Goal: Find contact information: Find specific fact

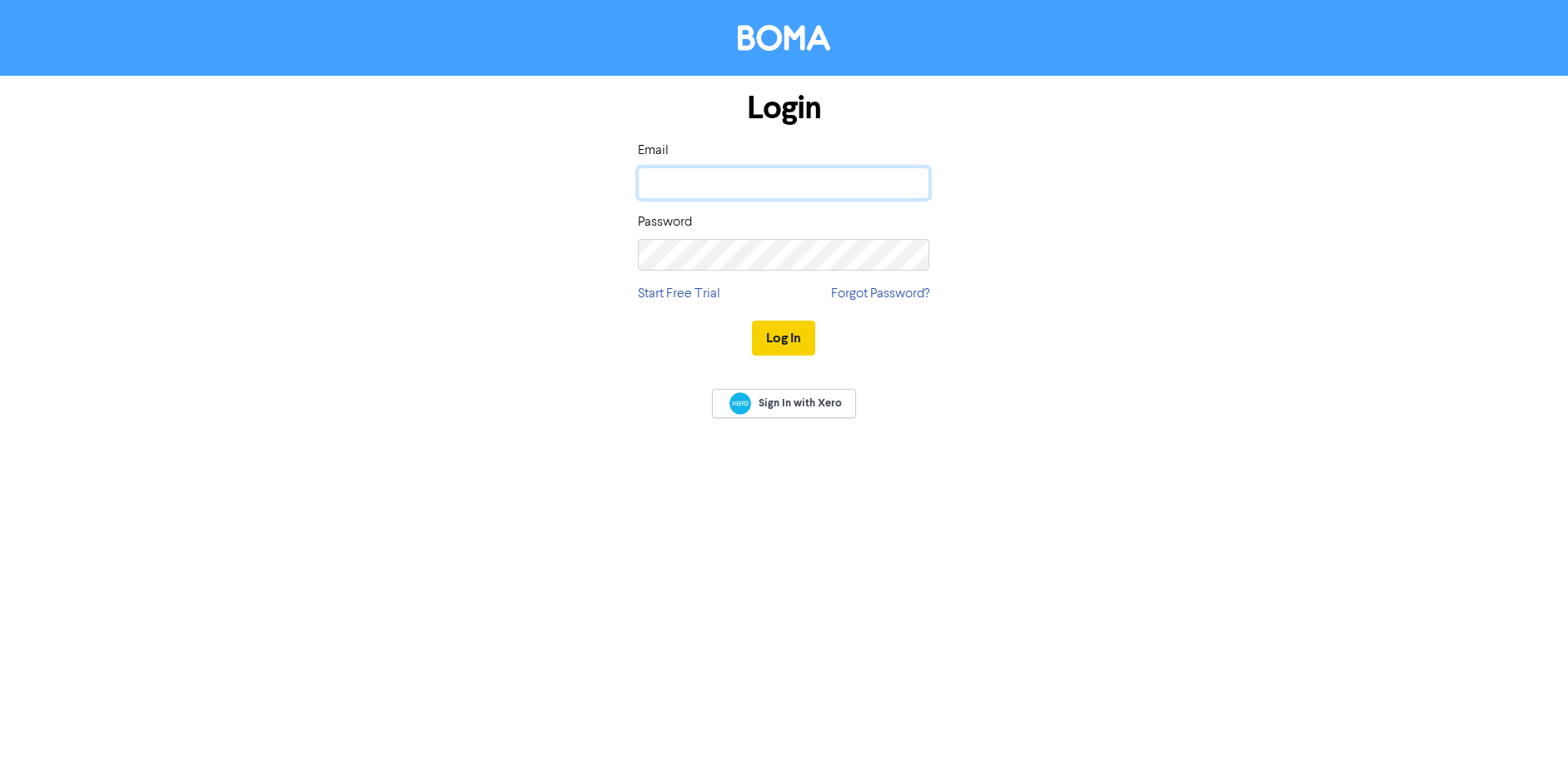
type input "leah.newcombe@ashtonwheelans.co.nz"
click at [784, 326] on button "Log In" at bounding box center [784, 337] width 63 height 35
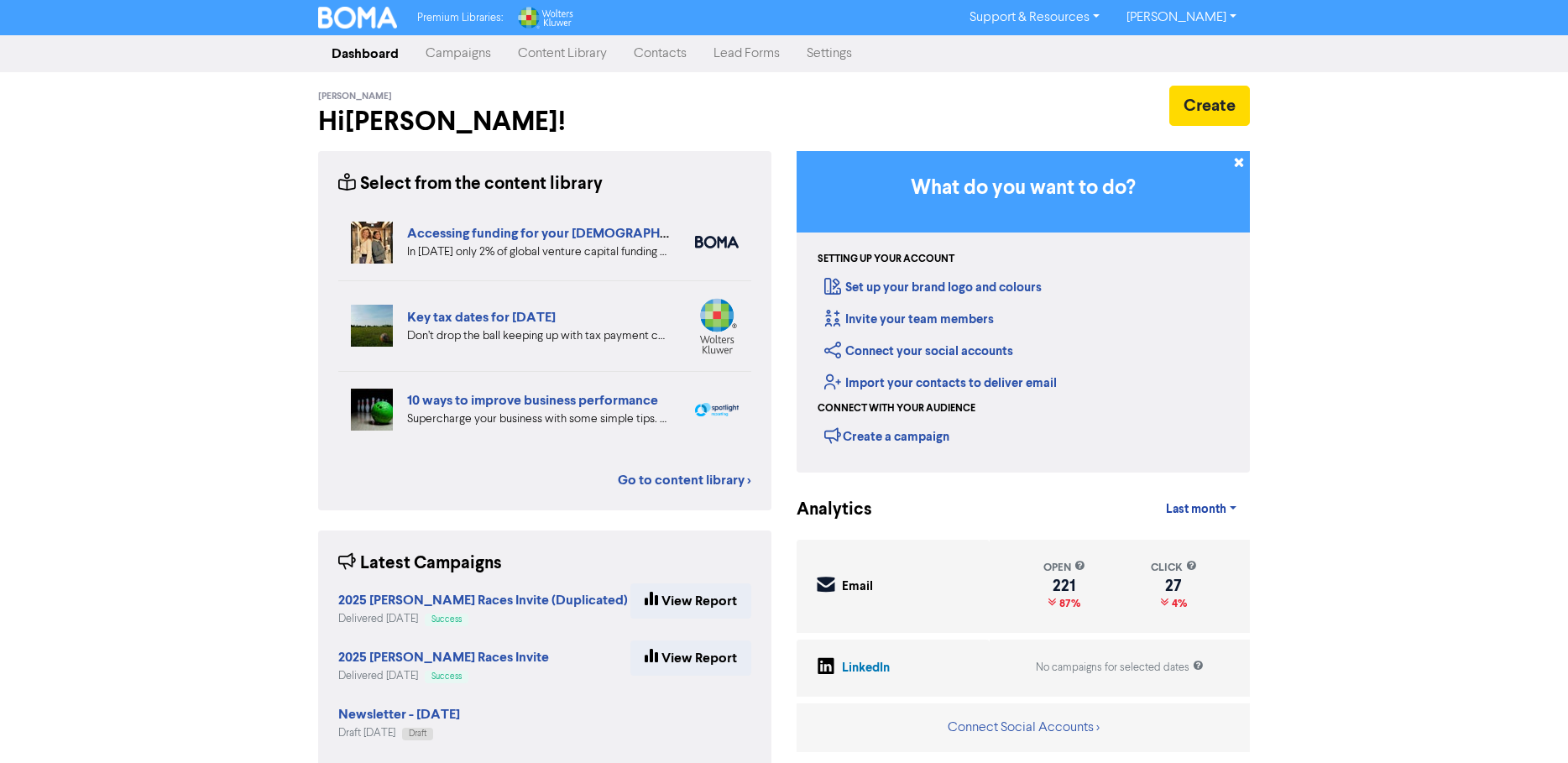
click at [439, 56] on link "Campaigns" at bounding box center [458, 54] width 93 height 34
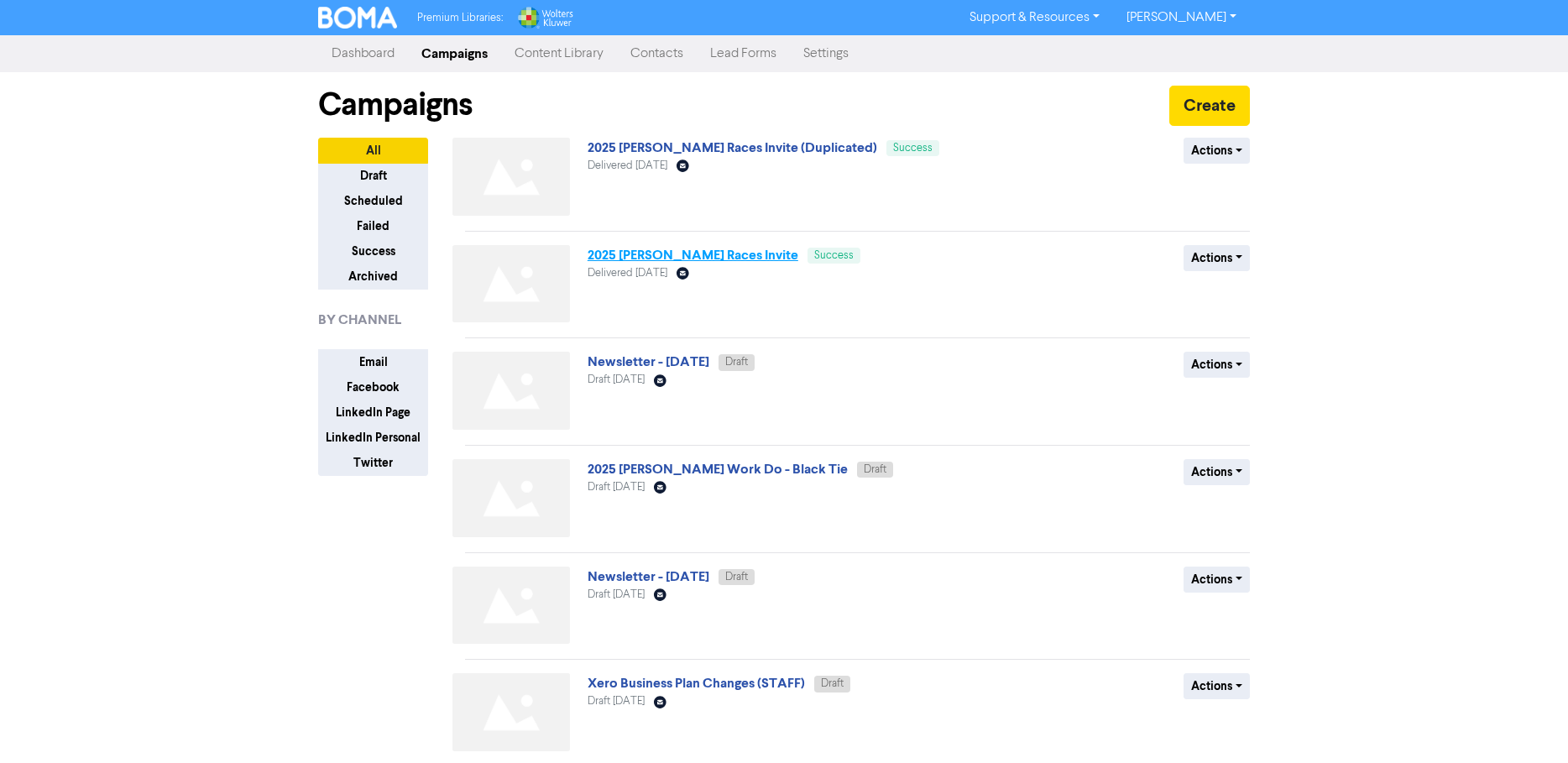
click at [702, 254] on link "2025 [PERSON_NAME] Races Invite" at bounding box center [692, 254] width 210 height 17
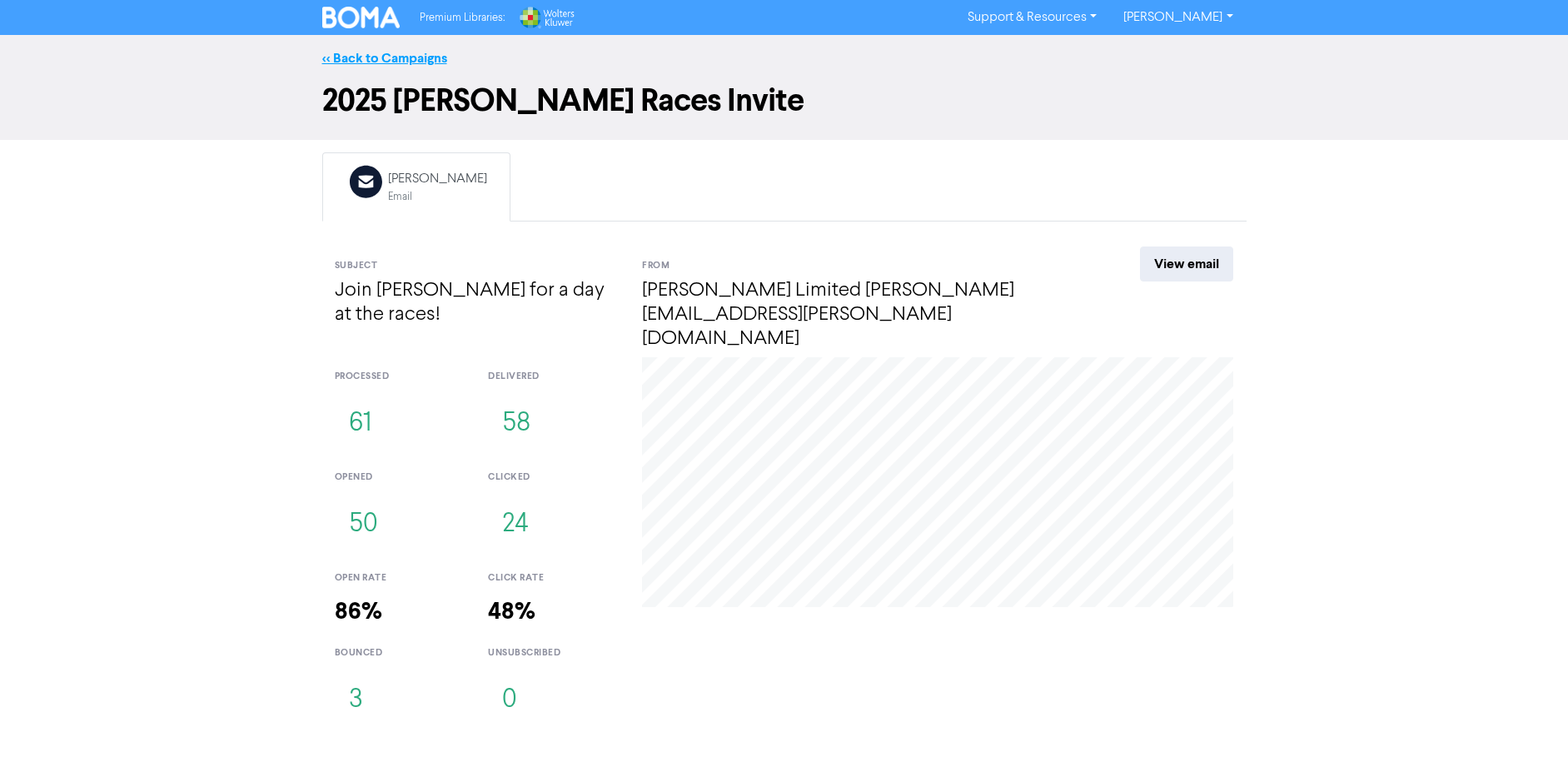
click at [383, 62] on link "<< Back to Campaigns" at bounding box center [385, 57] width 125 height 17
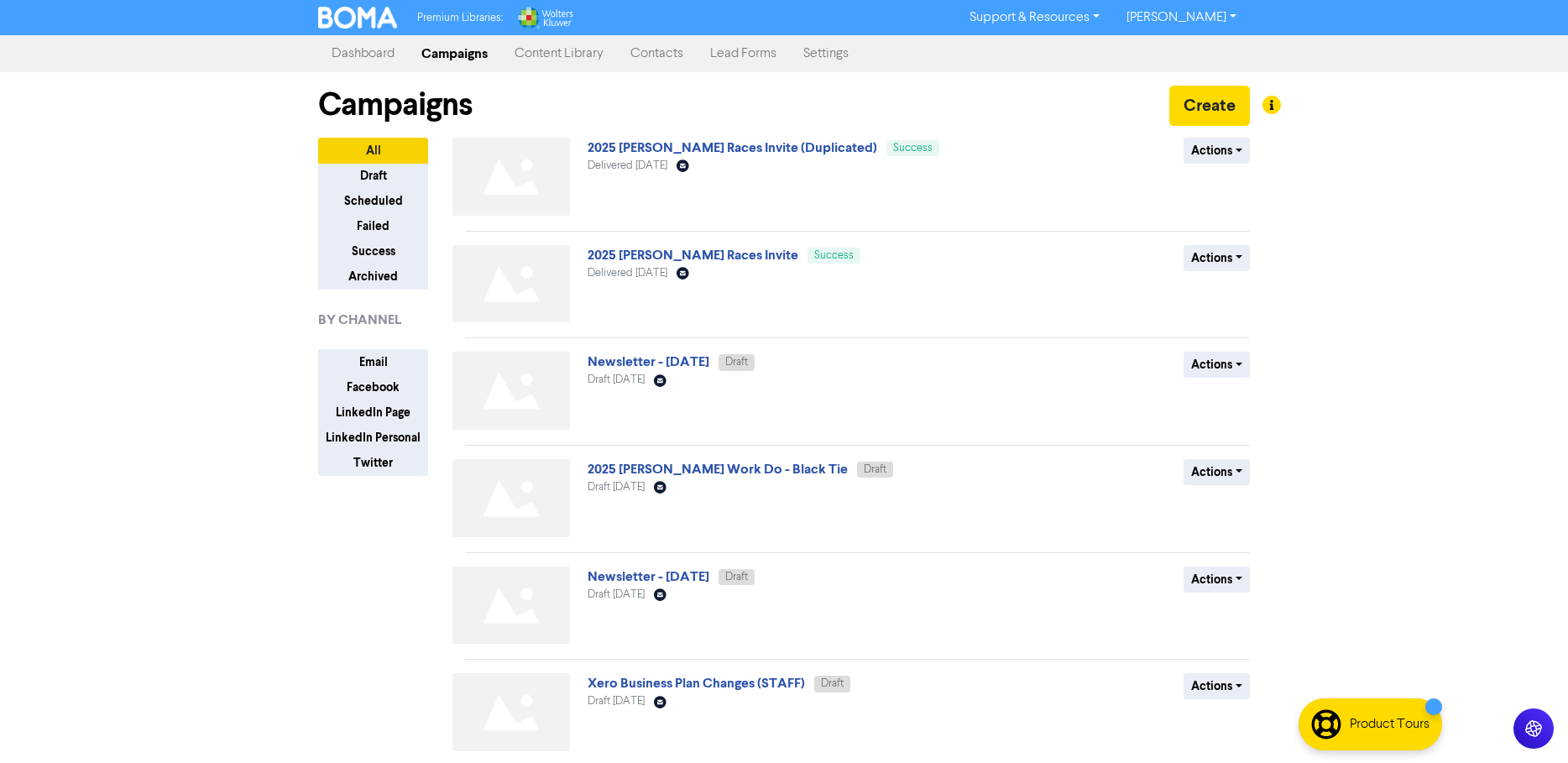
click at [670, 57] on link "Contacts" at bounding box center [657, 54] width 80 height 34
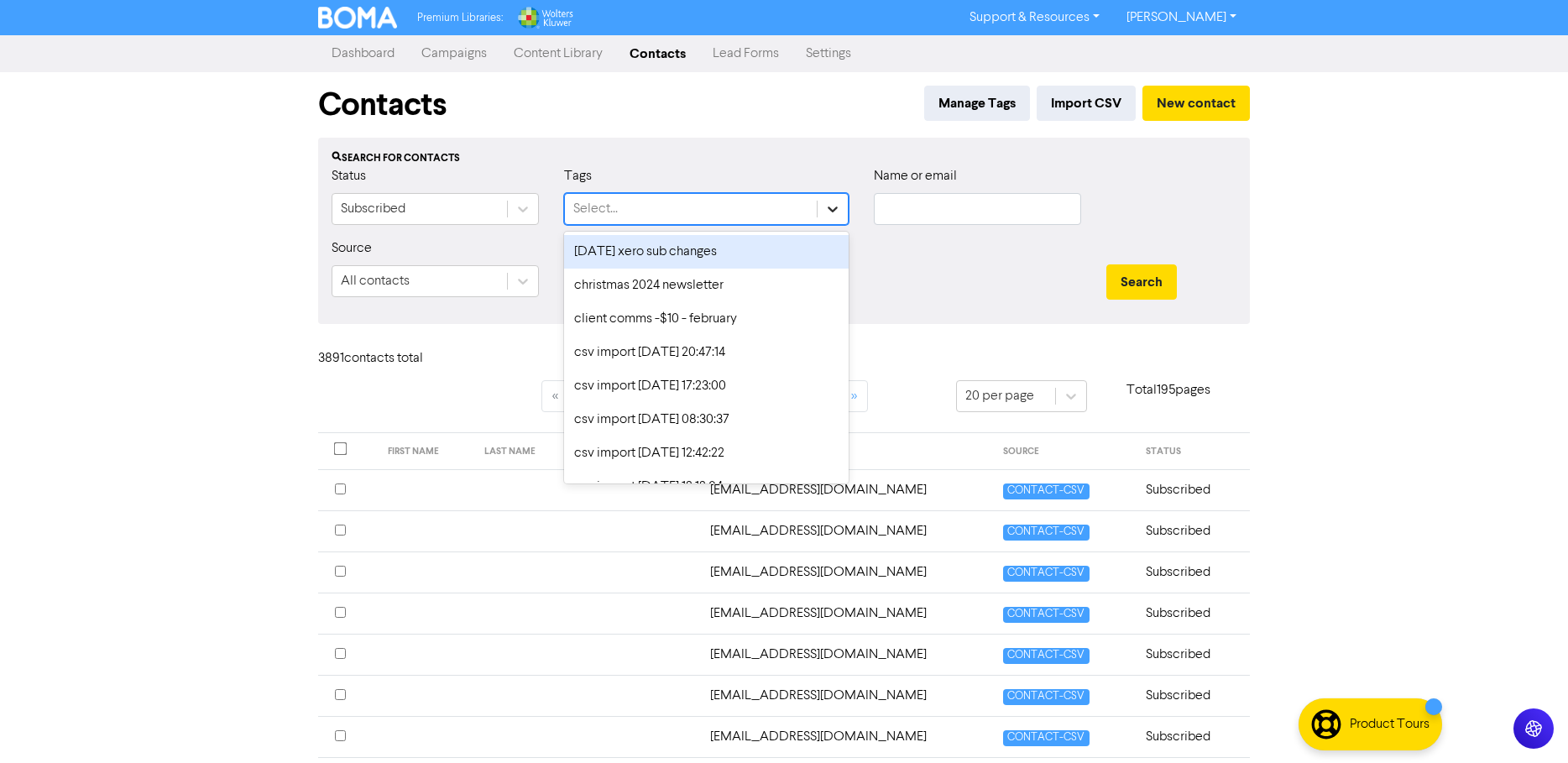
click at [835, 213] on icon at bounding box center [832, 208] width 17 height 17
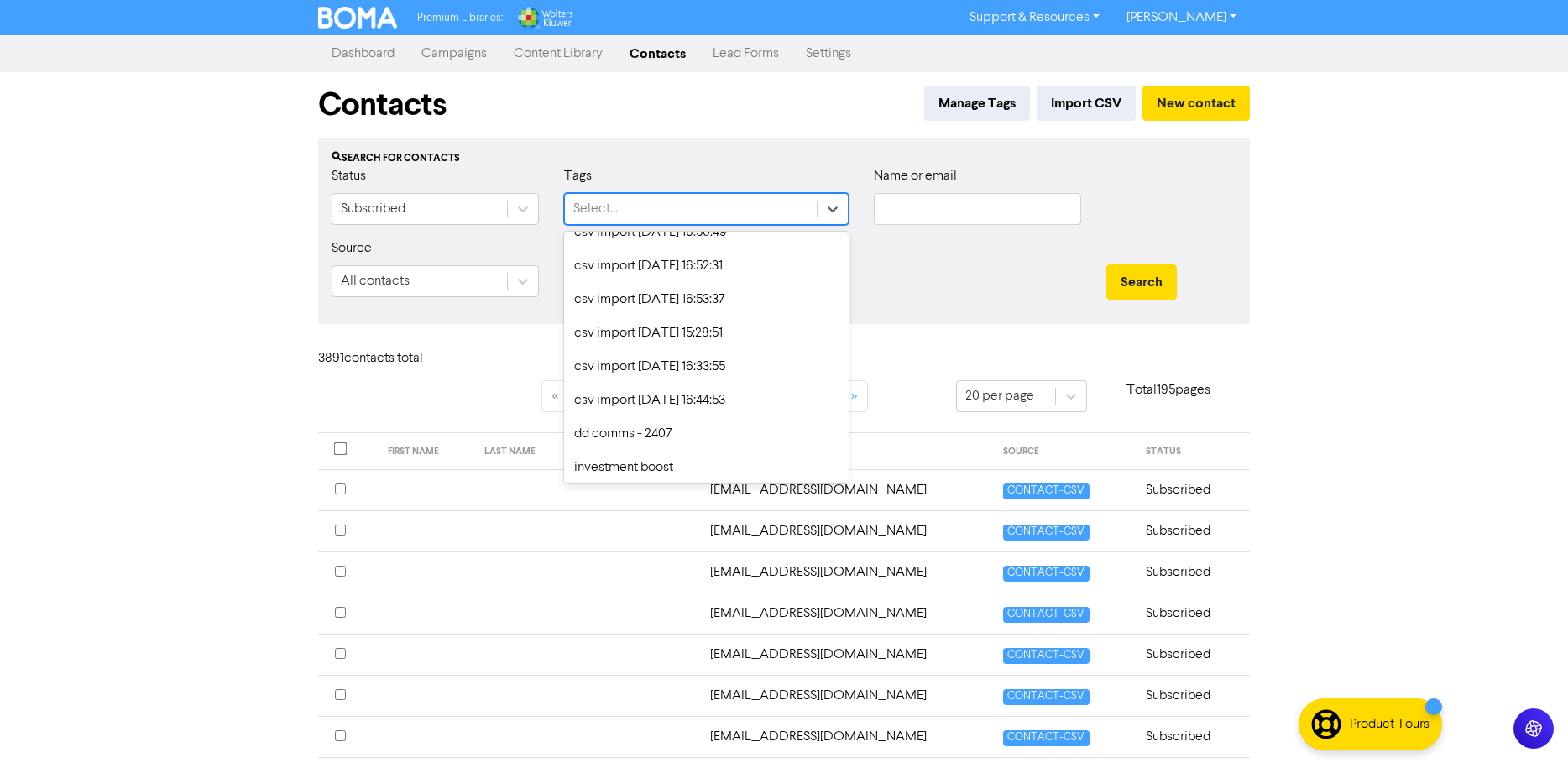
scroll to position [1343, 0]
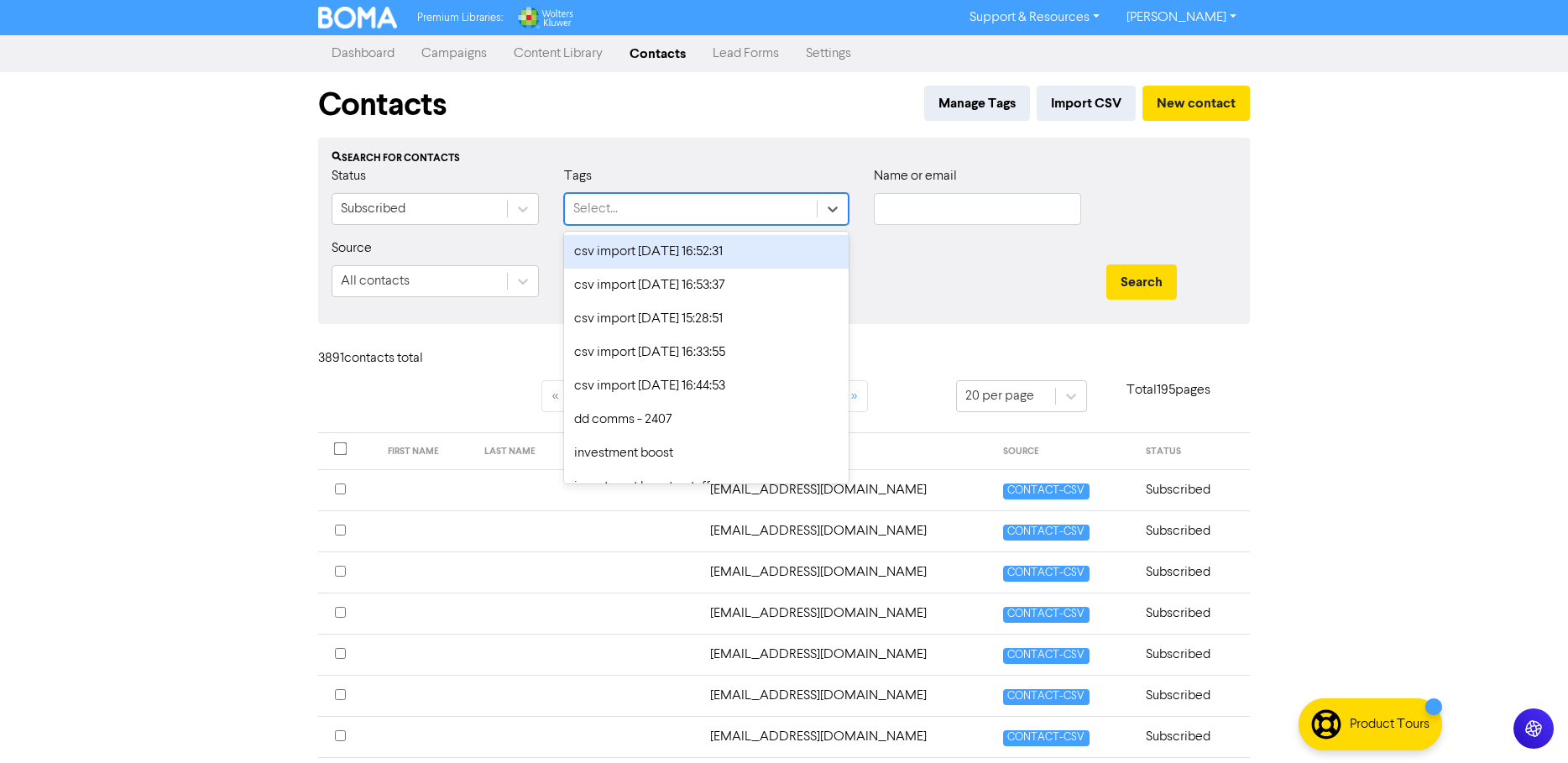
click at [684, 209] on div "Select..." at bounding box center [690, 208] width 251 height 30
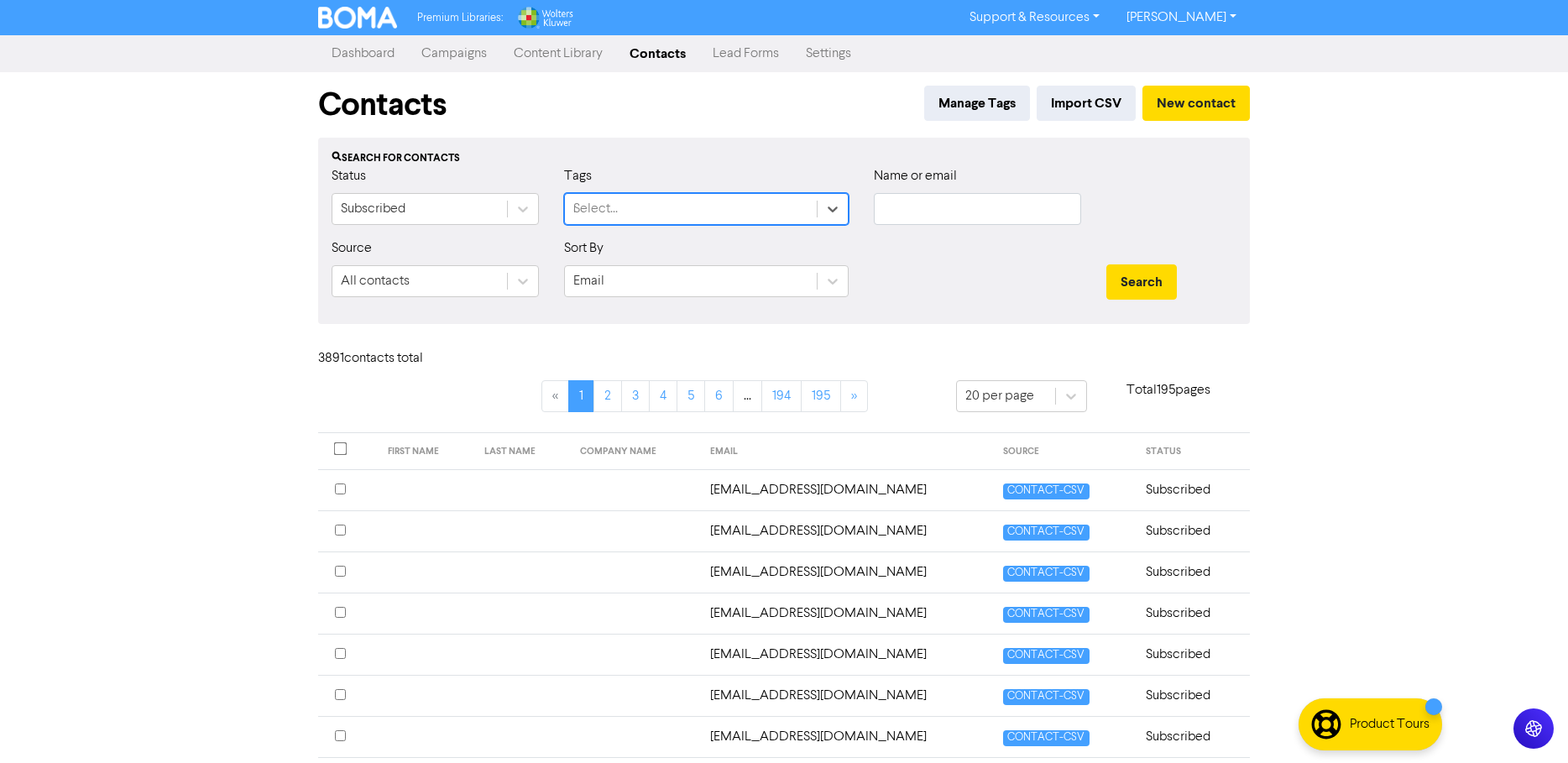
type input "ra"
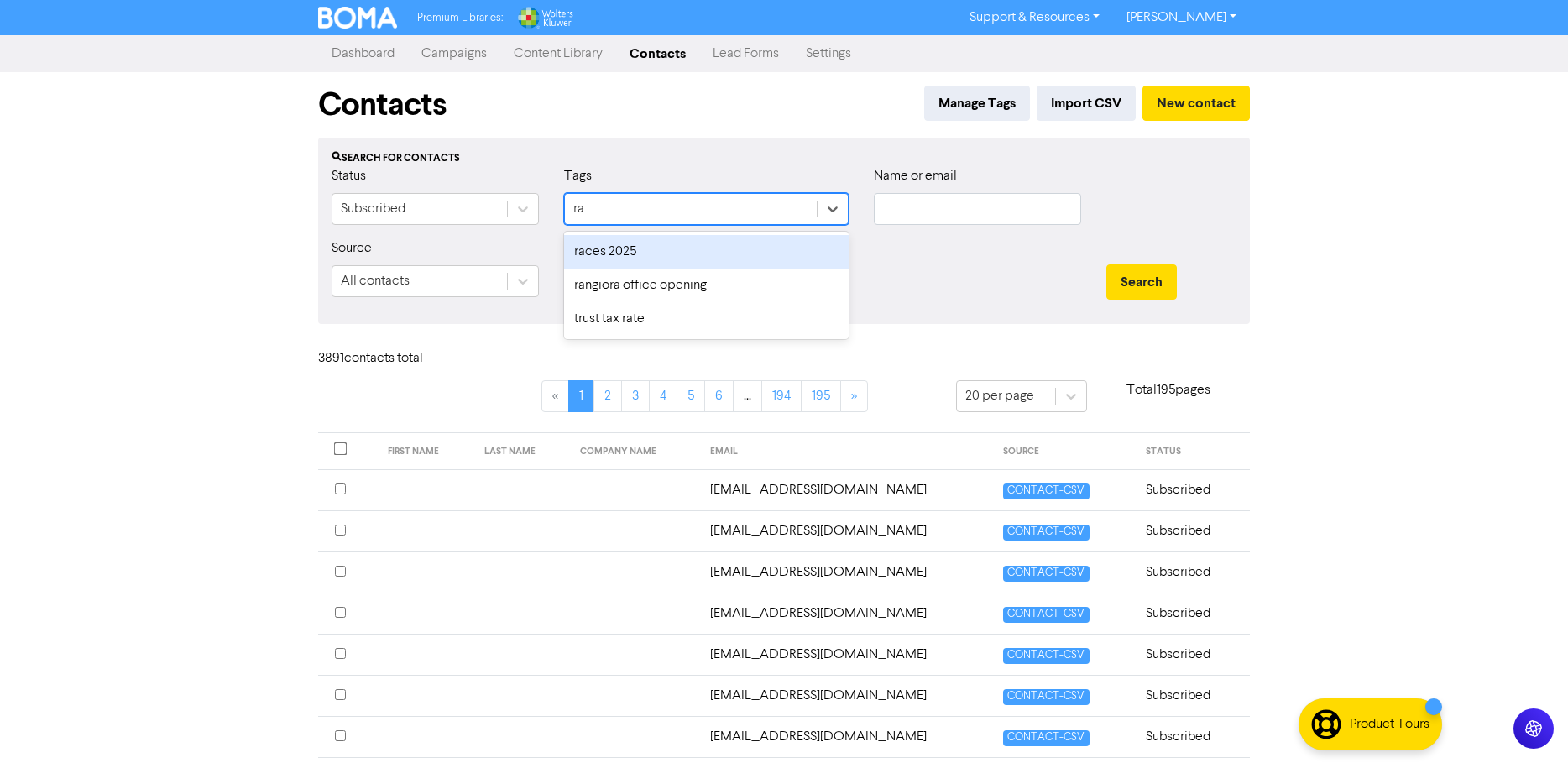
click at [631, 249] on div "races 2025" at bounding box center [706, 252] width 284 height 34
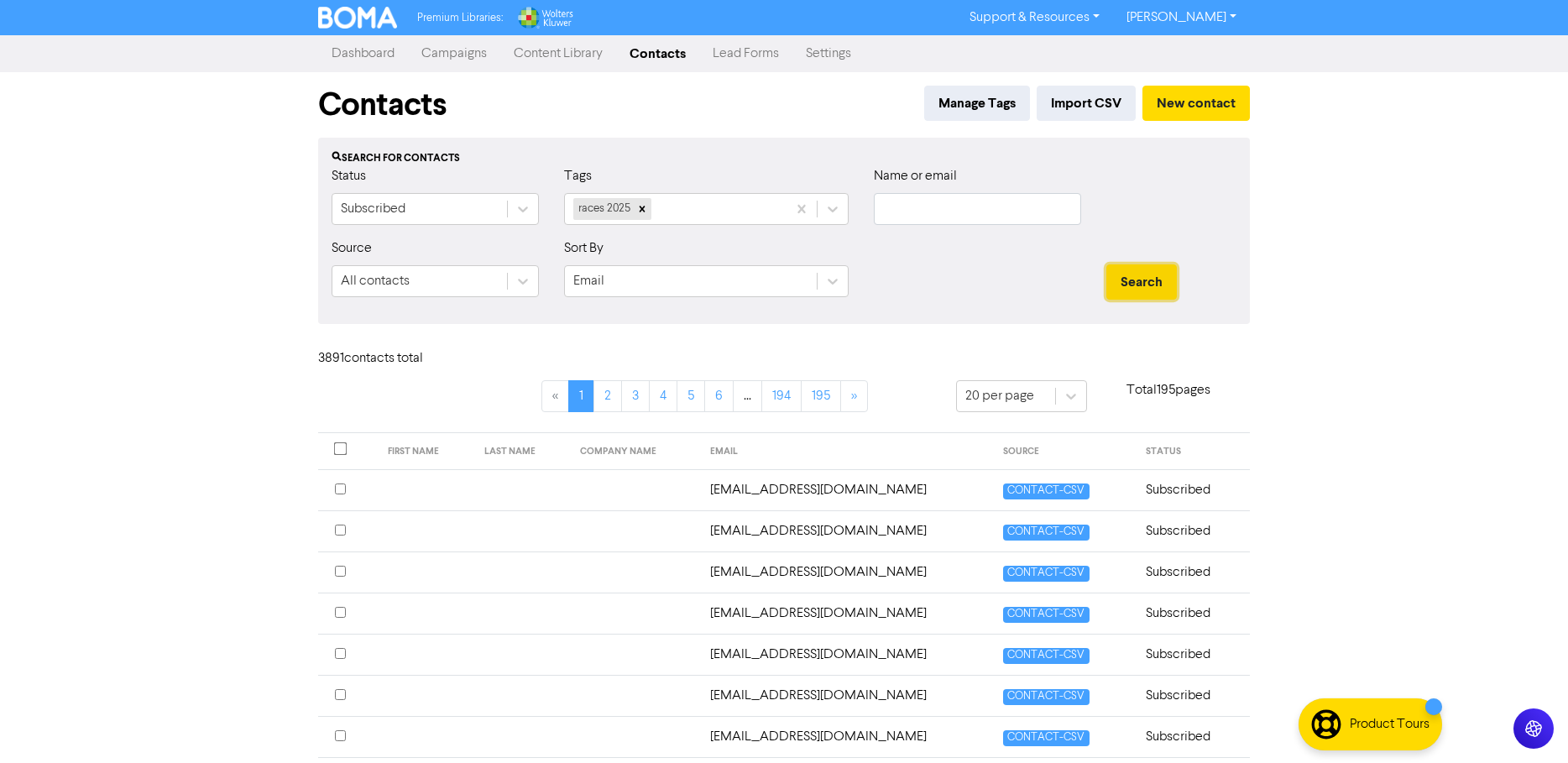
click at [1154, 278] on button "Search" at bounding box center [1141, 281] width 71 height 35
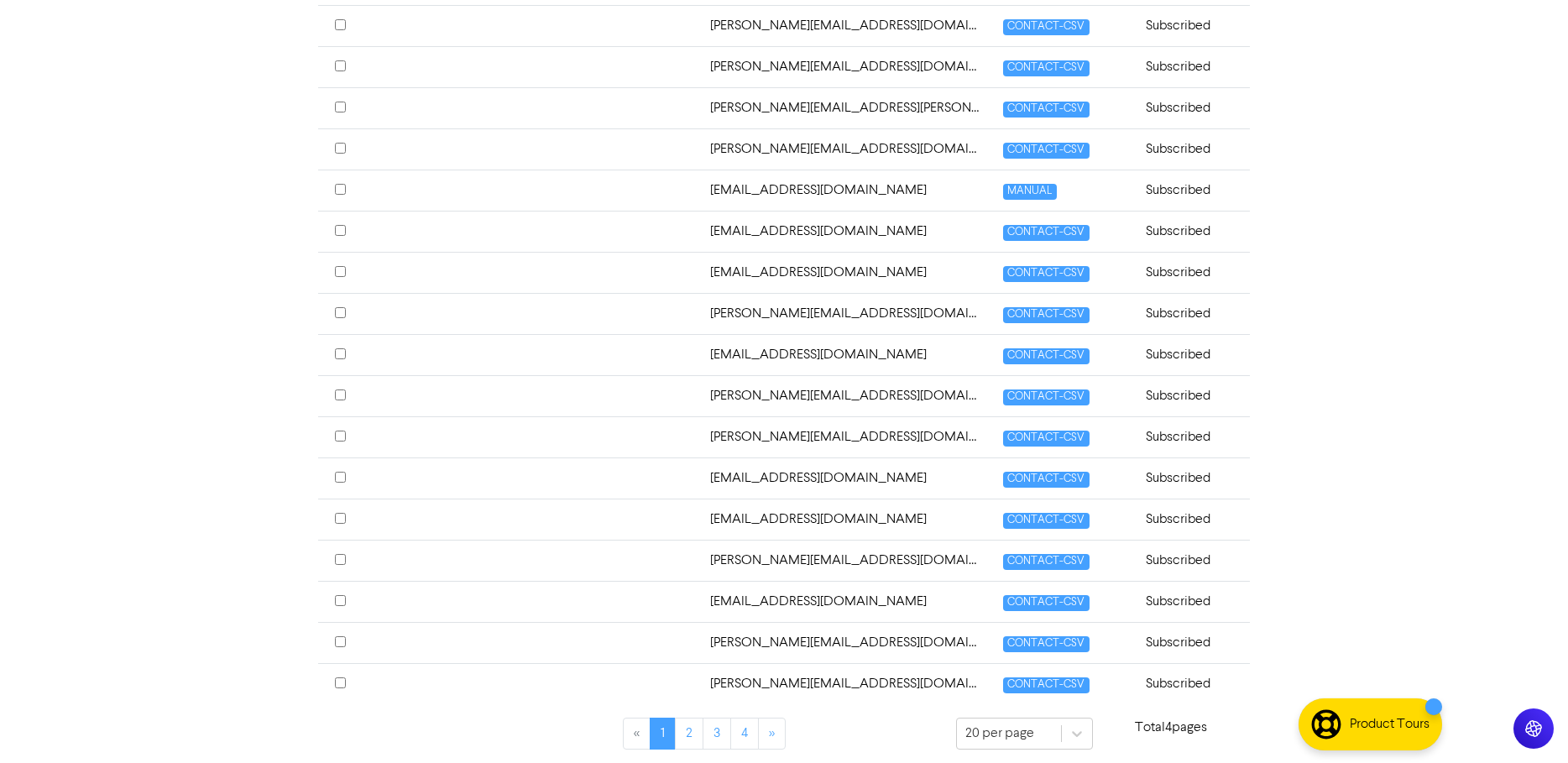
scroll to position [594, 0]
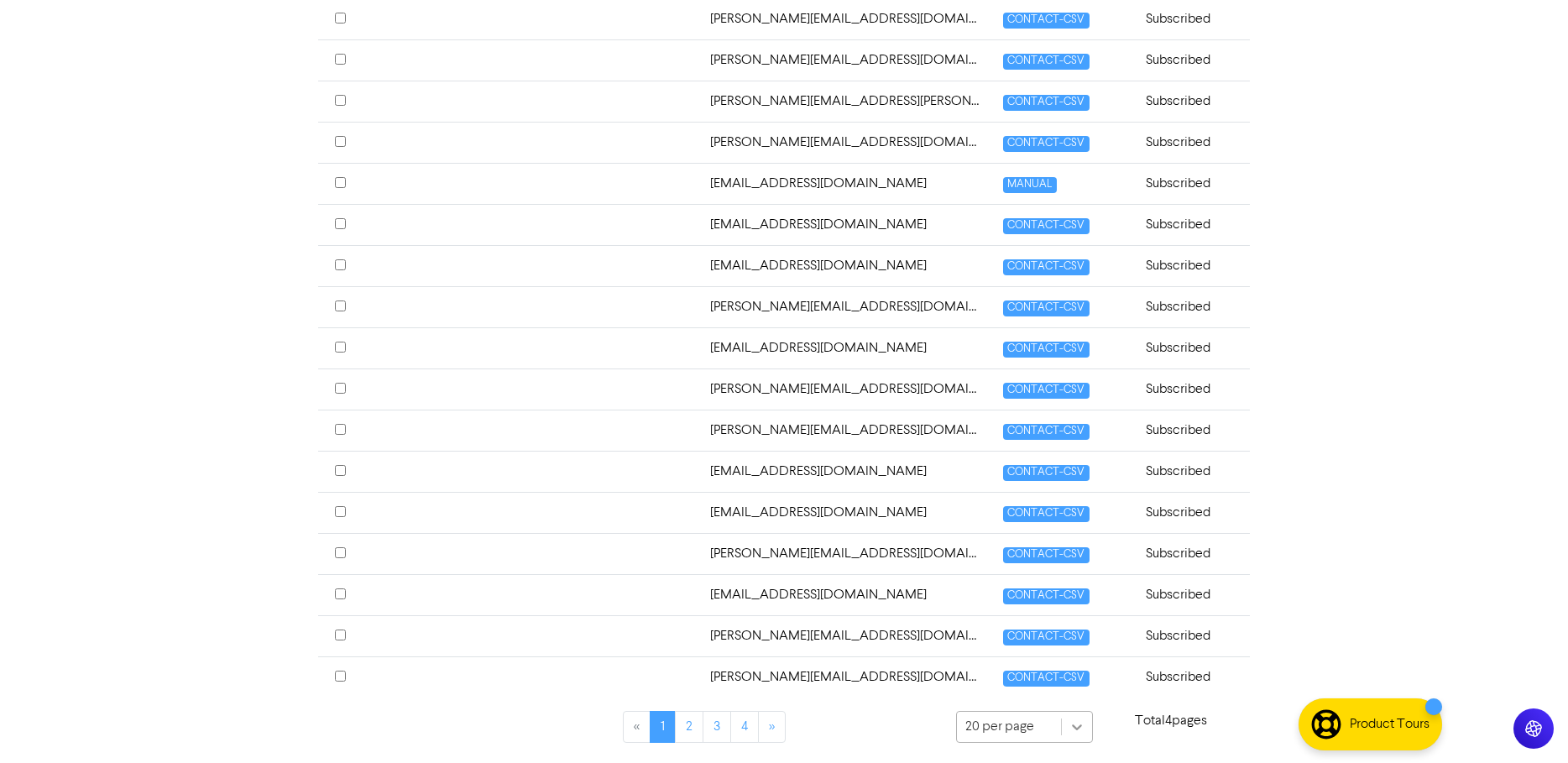
click at [1075, 734] on div "20 per page" at bounding box center [1024, 728] width 137 height 34
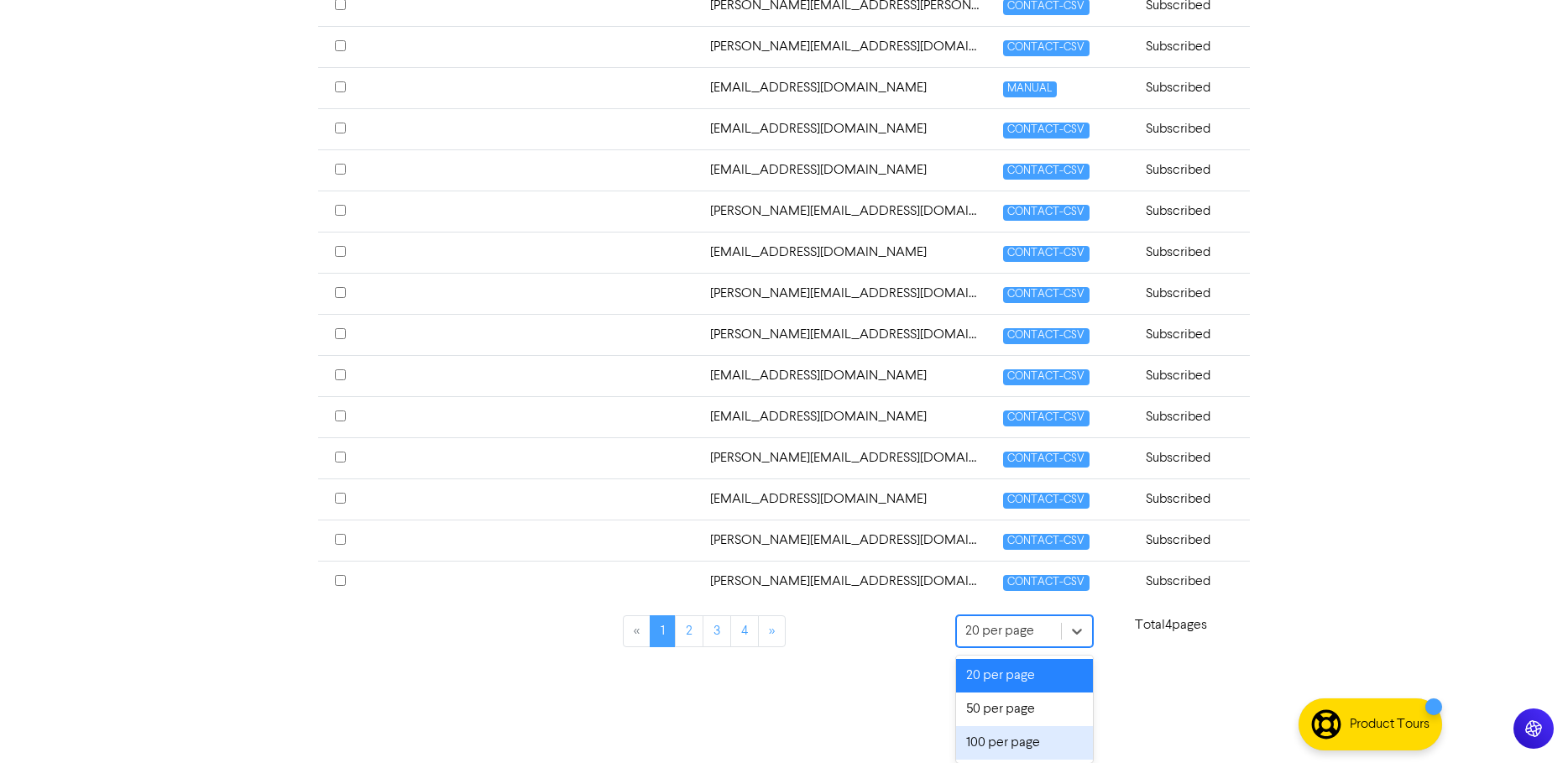
click at [1063, 747] on div "100 per page" at bounding box center [1024, 743] width 137 height 34
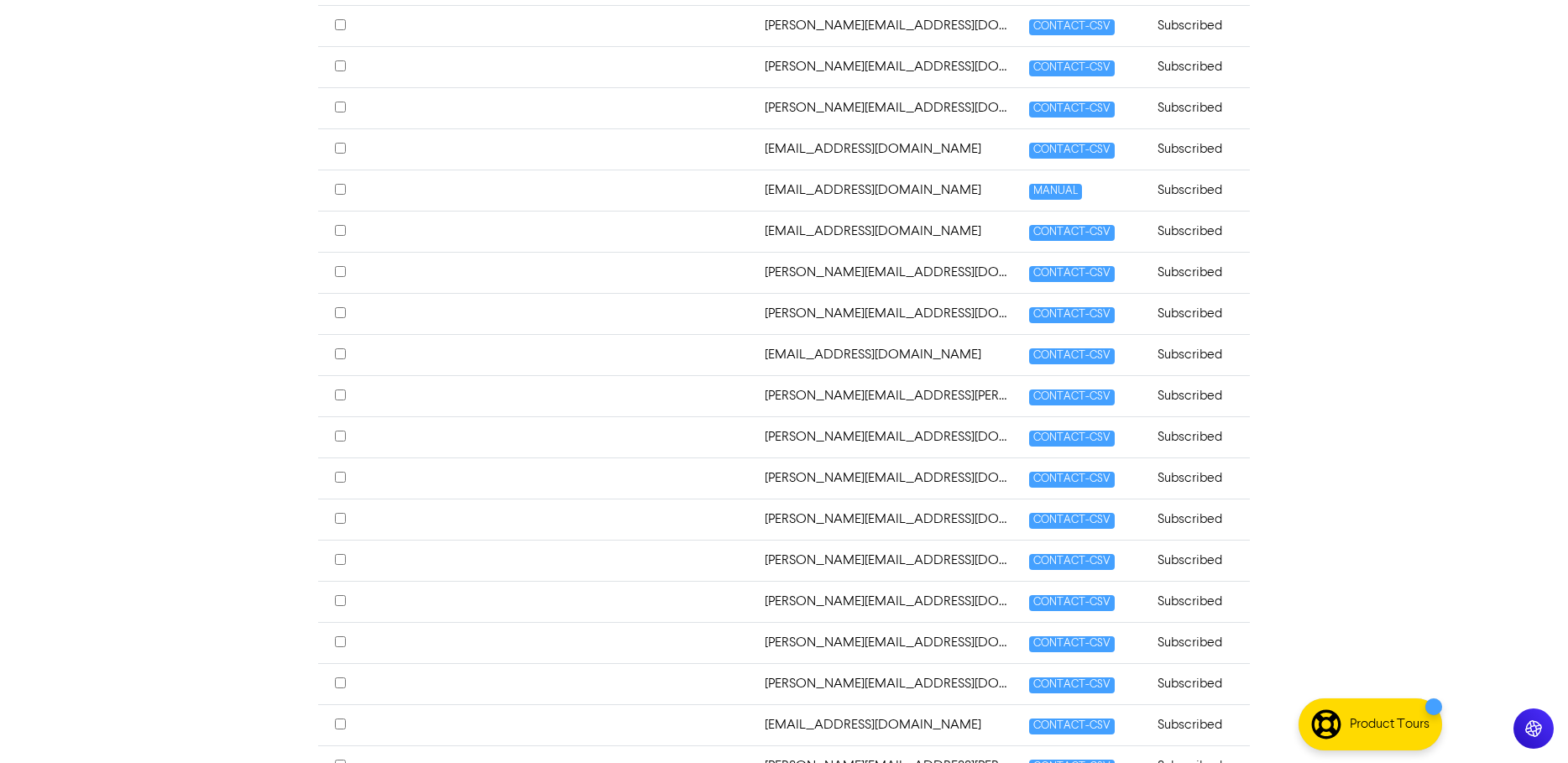
scroll to position [1434, 0]
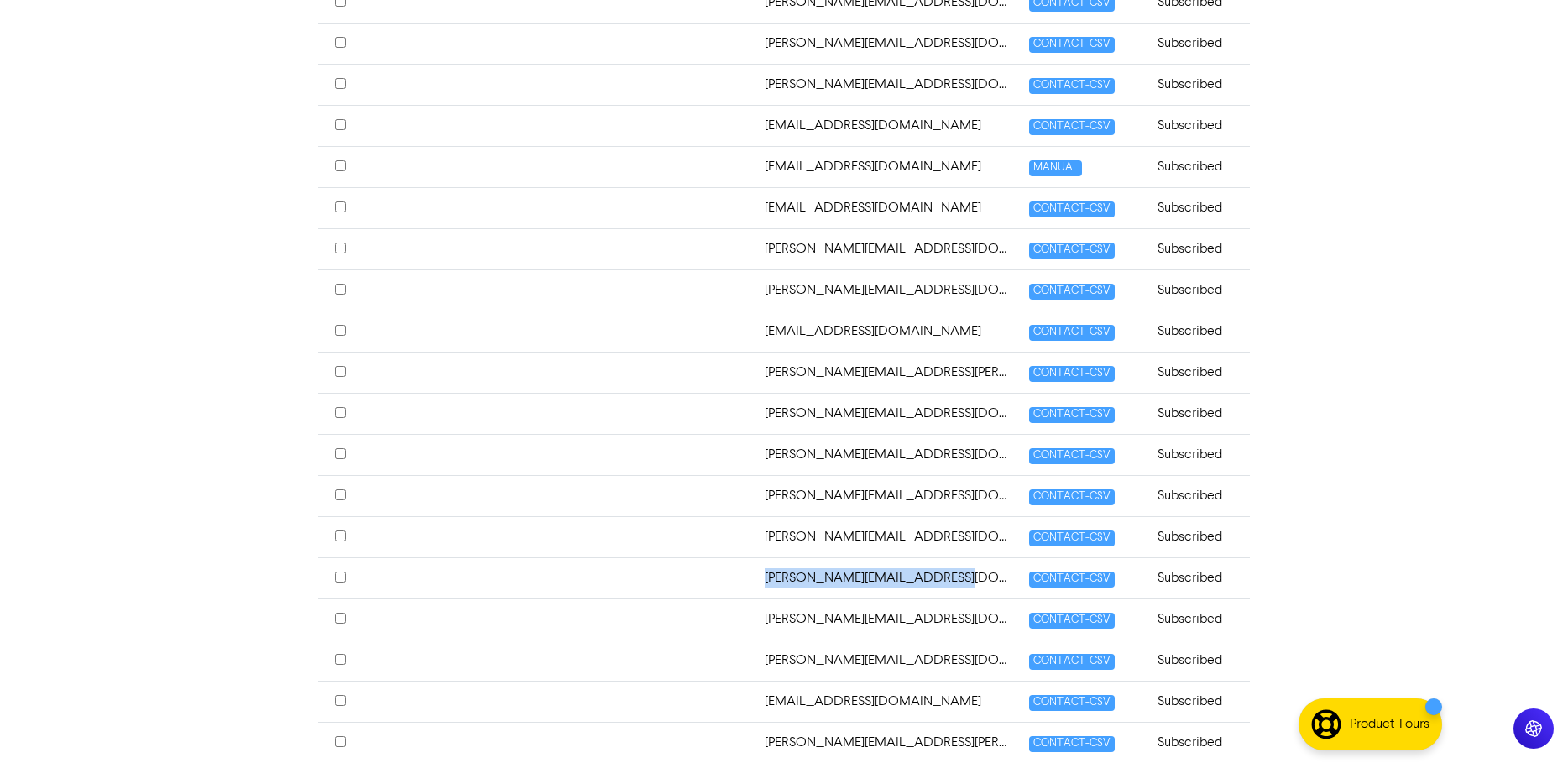
drag, startPoint x: 797, startPoint y: 578, endPoint x: 920, endPoint y: 575, distance: 123.0
click at [920, 575] on td "jonny.mitchell@devcorp.co.nz" at bounding box center [887, 577] width 264 height 41
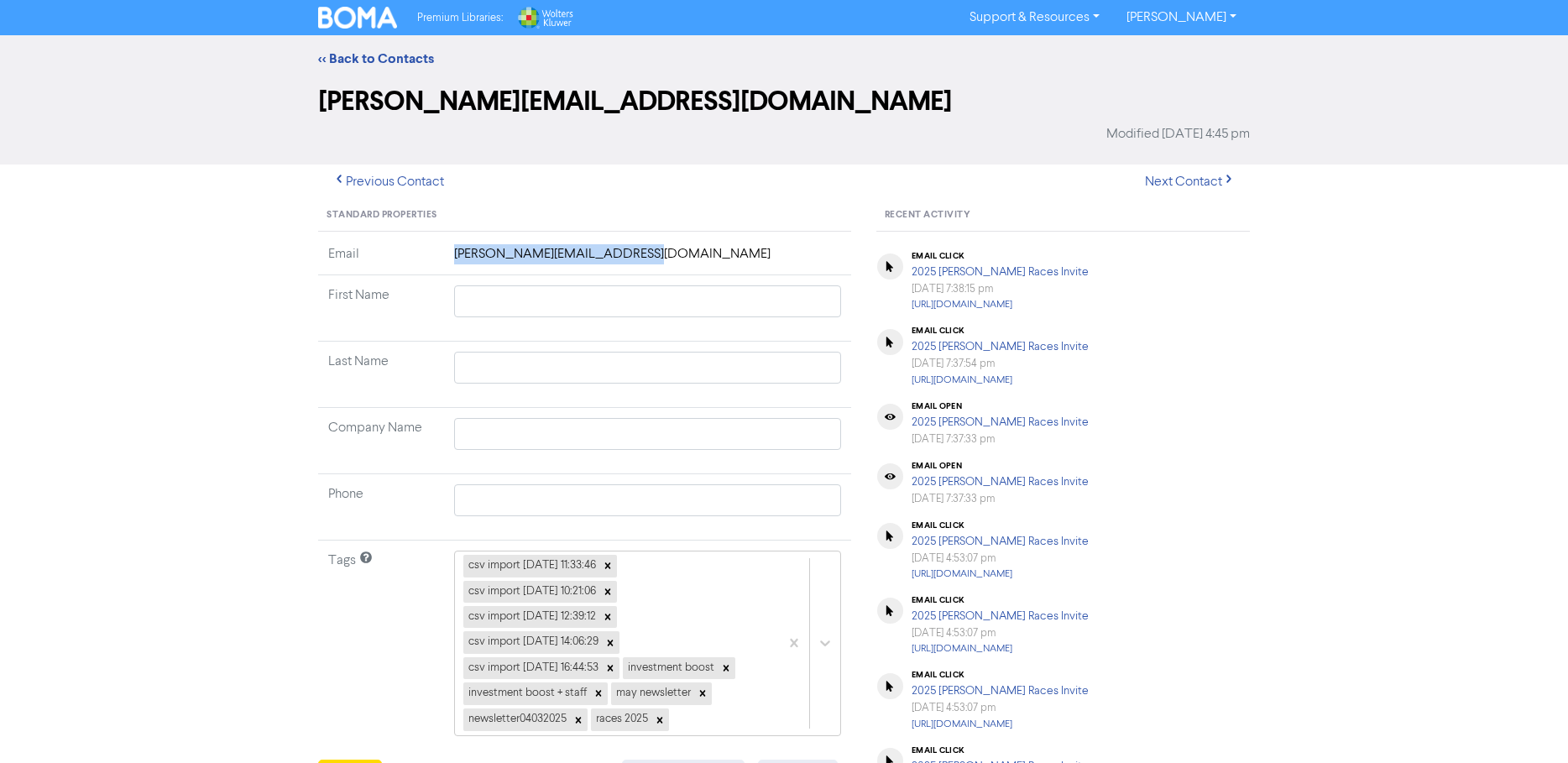
drag, startPoint x: 649, startPoint y: 247, endPoint x: 425, endPoint y: 244, distance: 224.0
click at [425, 244] on tr "Email jonny.mitchell@devcorp.co.nz" at bounding box center [585, 259] width 533 height 31
copy tr "jonny.mitchell@devcorp.co.nz"
click at [351, 23] on img at bounding box center [357, 18] width 79 height 22
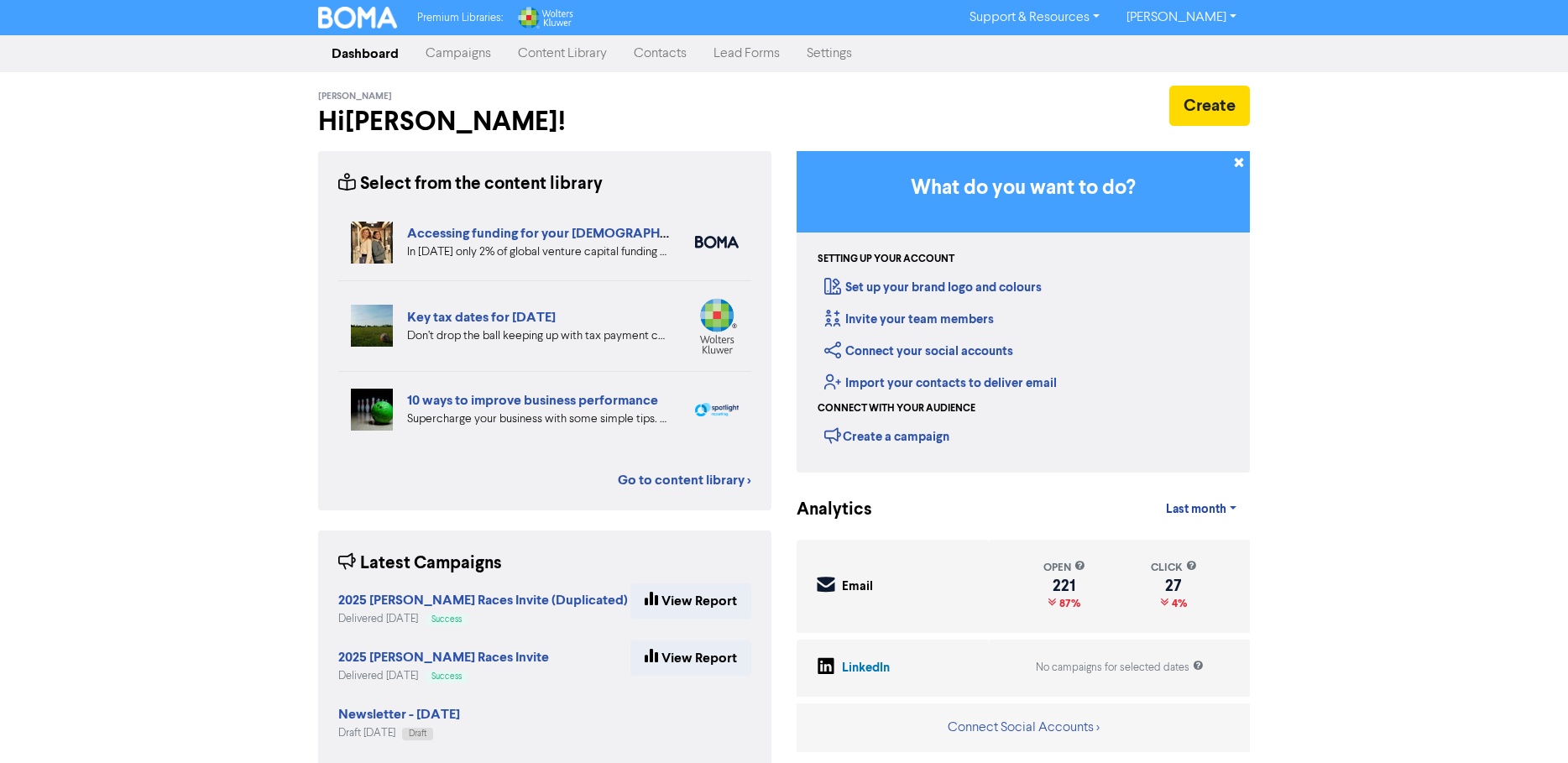
click at [485, 56] on link "Campaigns" at bounding box center [458, 54] width 93 height 34
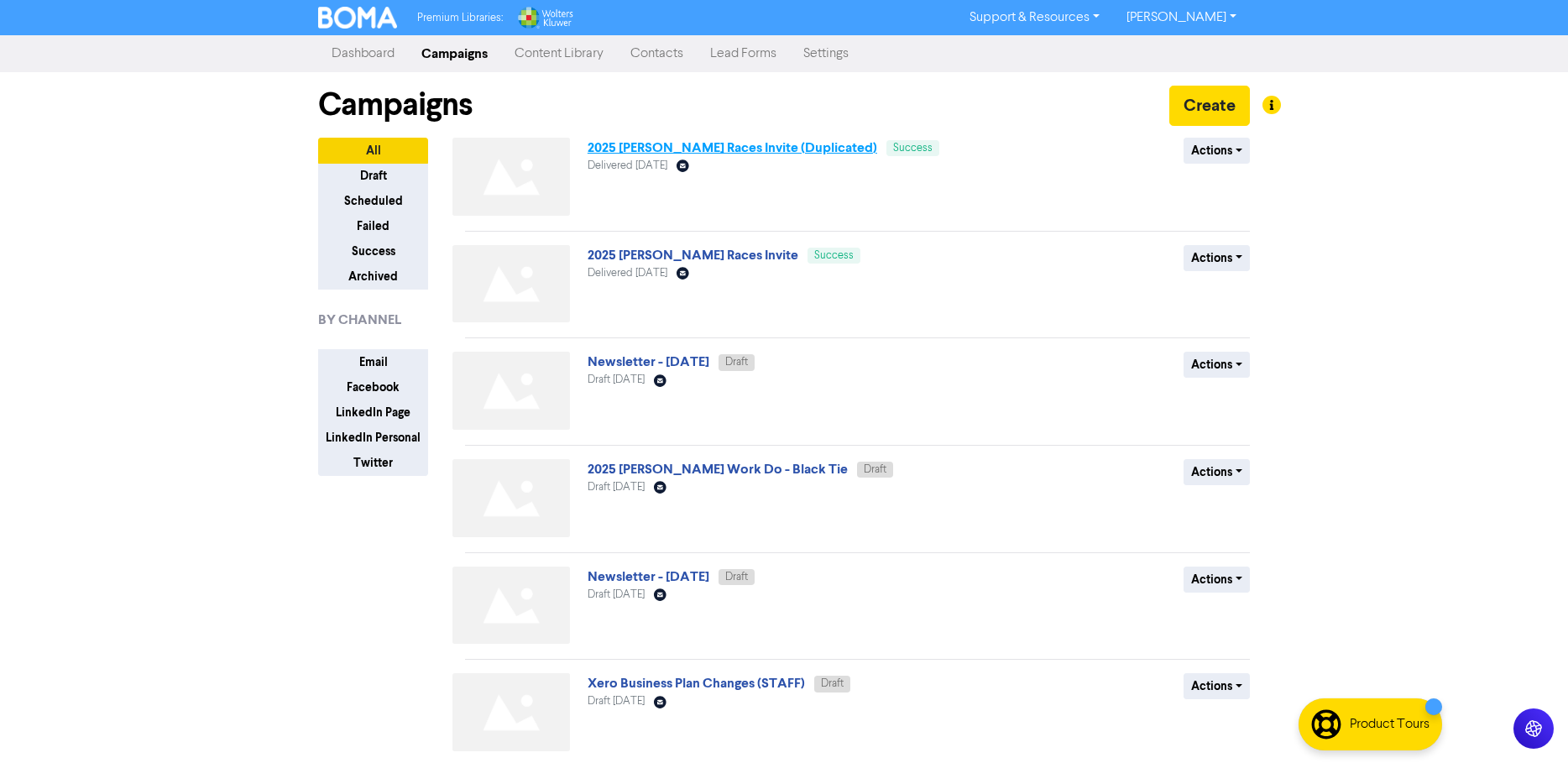
click at [697, 144] on link "2025 [PERSON_NAME] Races Invite (Duplicated)" at bounding box center [732, 148] width 289 height 17
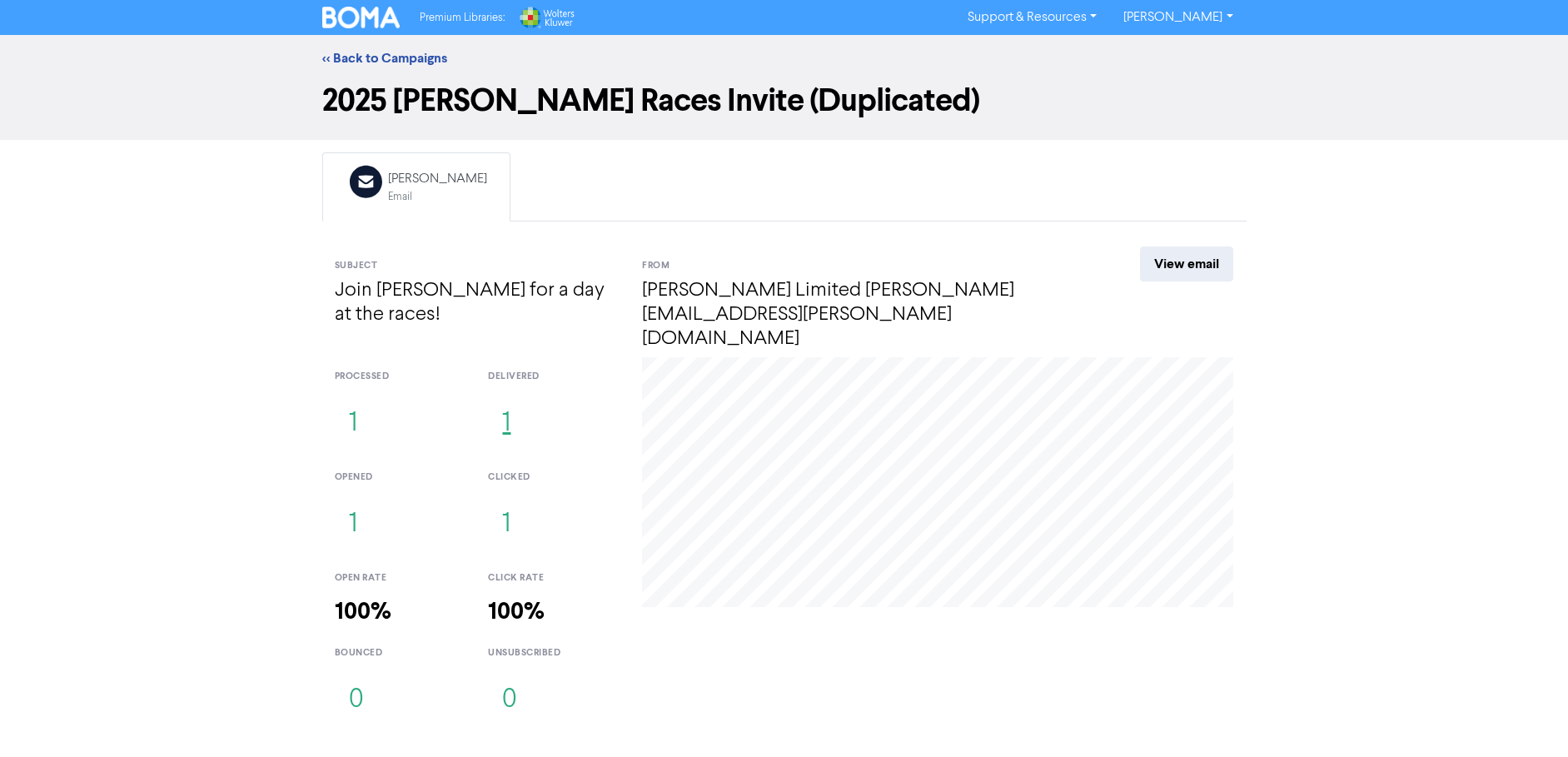
click at [507, 402] on button "1" at bounding box center [506, 425] width 37 height 55
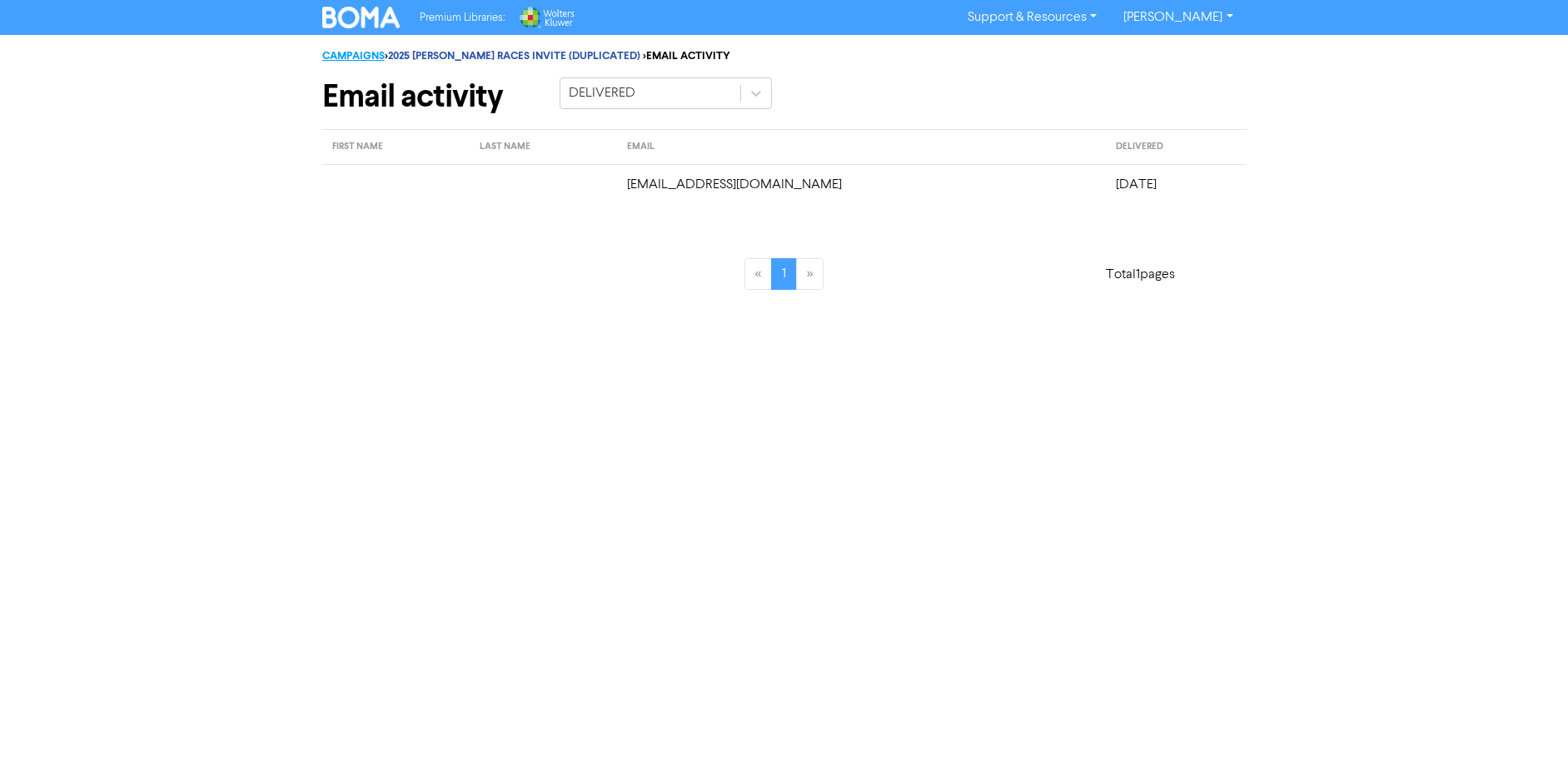
click at [360, 52] on link "CAMPAIGNS" at bounding box center [353, 55] width 62 height 13
